Goal: Task Accomplishment & Management: Use online tool/utility

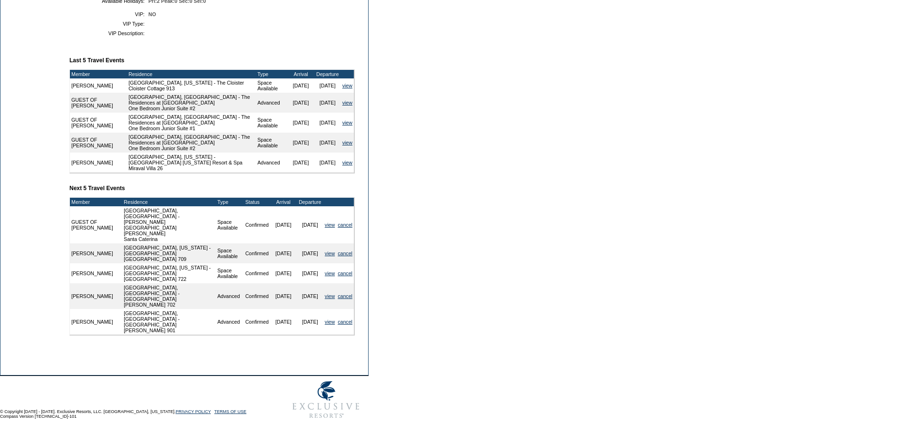
scroll to position [327, 0]
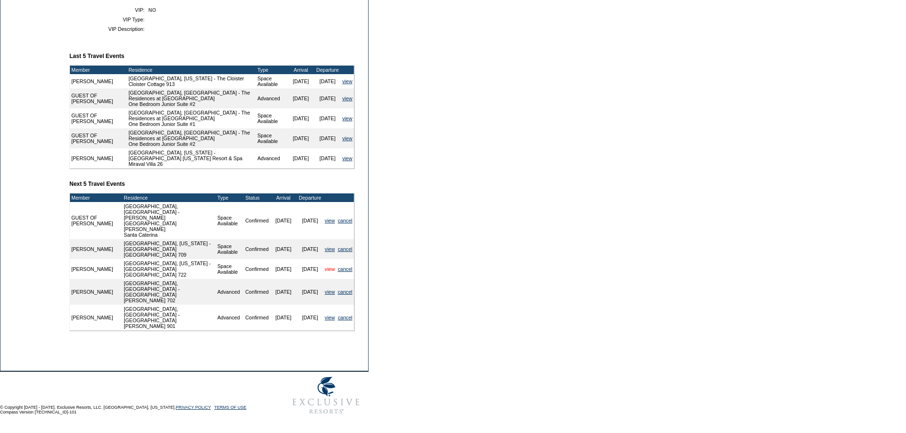
click at [328, 272] on link "view" at bounding box center [330, 269] width 10 height 6
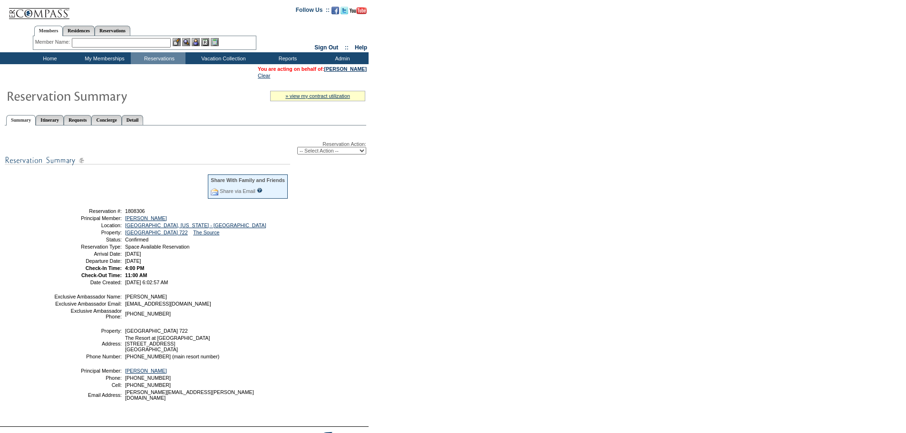
click at [338, 154] on select "-- Select Action -- Modify Reservation Dates Modify Reservation Cost Modify Occ…" at bounding box center [331, 151] width 69 height 8
select select "ChangeDates"
click at [297, 149] on select "-- Select Action -- Modify Reservation Dates Modify Reservation Cost Modify Occ…" at bounding box center [331, 151] width 69 height 8
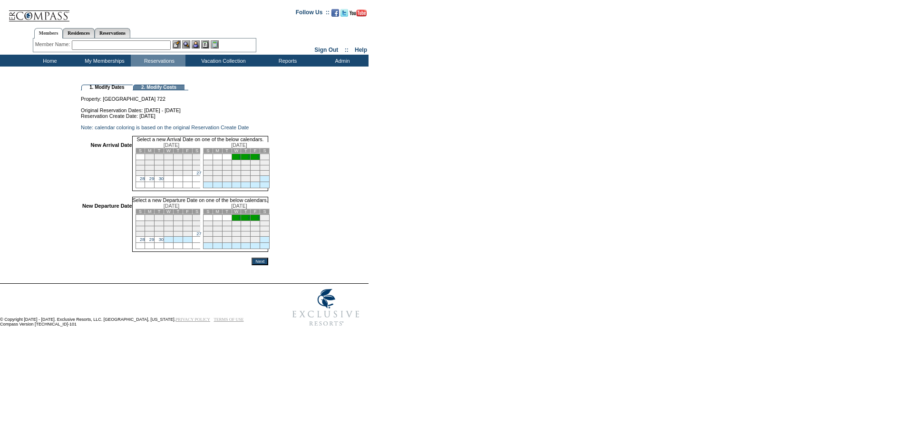
click at [145, 181] on link "28" at bounding box center [142, 178] width 5 height 5
